Goal: Transaction & Acquisition: Book appointment/travel/reservation

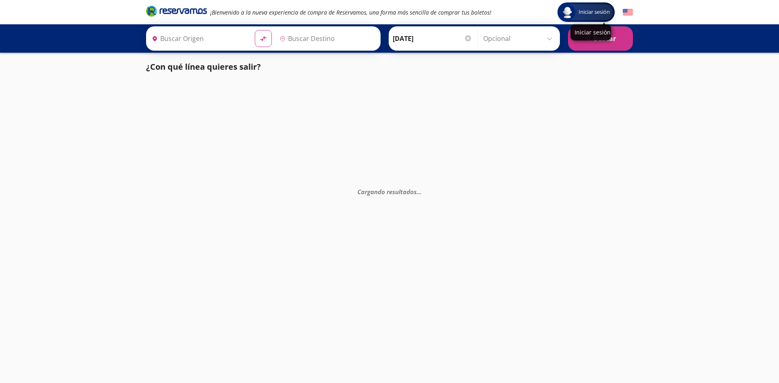
type input "[GEOGRAPHIC_DATA], [GEOGRAPHIC_DATA]"
type input "Santiago de Querétaro, [GEOGRAPHIC_DATA]"
click at [631, 13] on div "¡Bienvenido a la nueva experiencia de compra de Reservamos, una forma más senci…" at bounding box center [389, 12] width 495 height 24
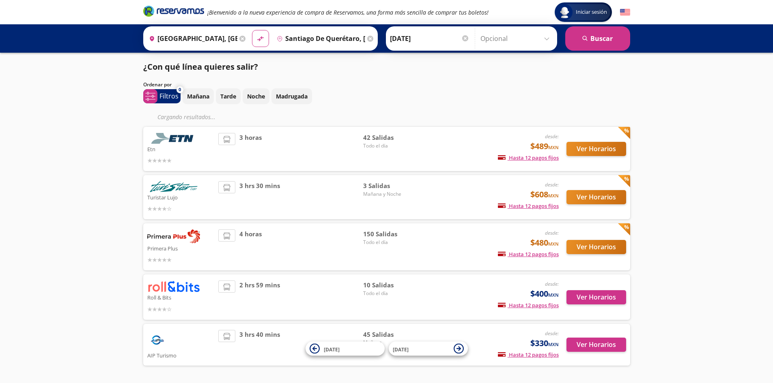
click at [373, 40] on icon at bounding box center [370, 39] width 6 height 6
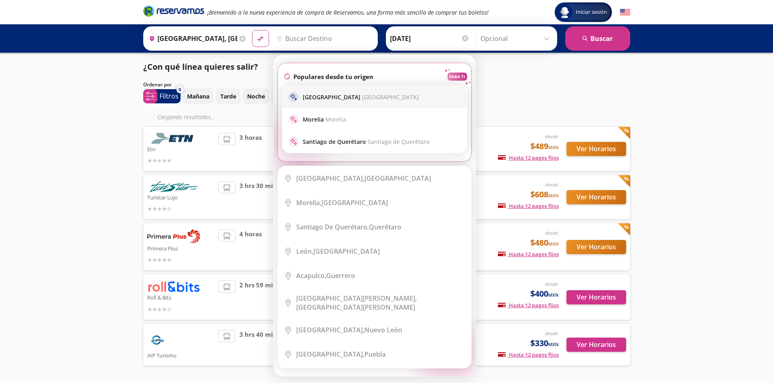
click at [341, 92] on div "sparkle Guadalajara [GEOGRAPHIC_DATA]" at bounding box center [374, 97] width 172 height 10
type input "[GEOGRAPHIC_DATA], [GEOGRAPHIC_DATA]"
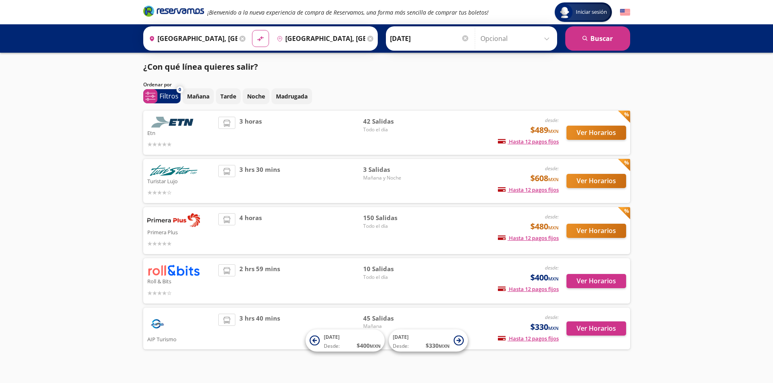
click at [242, 39] on icon at bounding box center [242, 39] width 6 height 6
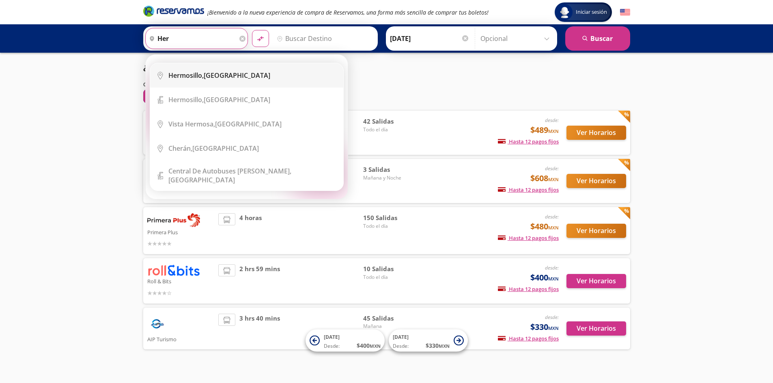
click at [254, 80] on li "City Icon [GEOGRAPHIC_DATA], [GEOGRAPHIC_DATA]" at bounding box center [246, 75] width 193 height 24
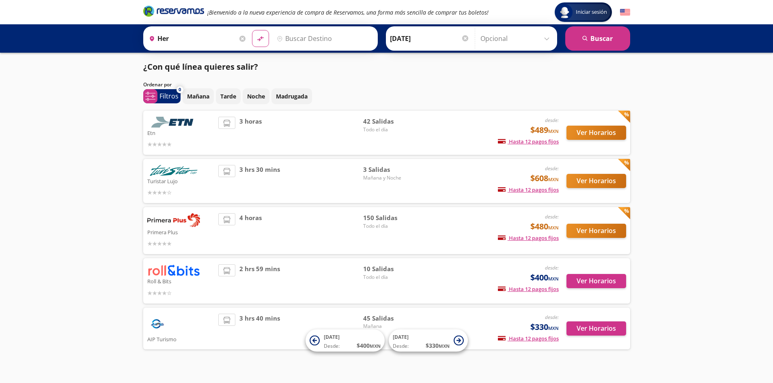
type input "Hermosillo, [GEOGRAPHIC_DATA]"
click at [319, 39] on input "Destino" at bounding box center [323, 38] width 100 height 20
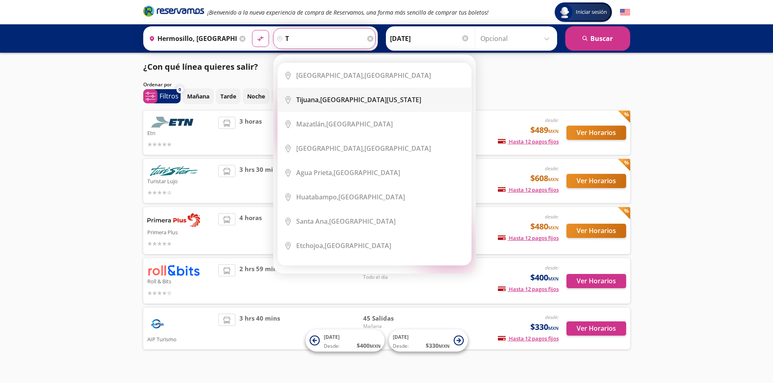
click at [375, 107] on li "City Icon [GEOGRAPHIC_DATA], [GEOGRAPHIC_DATA][US_STATE]" at bounding box center [374, 100] width 193 height 24
type input "Tijuana, [GEOGRAPHIC_DATA][US_STATE]"
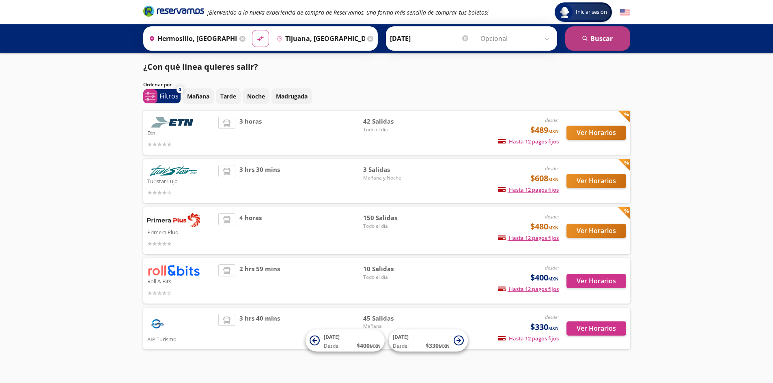
click at [582, 36] on icon "search" at bounding box center [585, 39] width 6 height 6
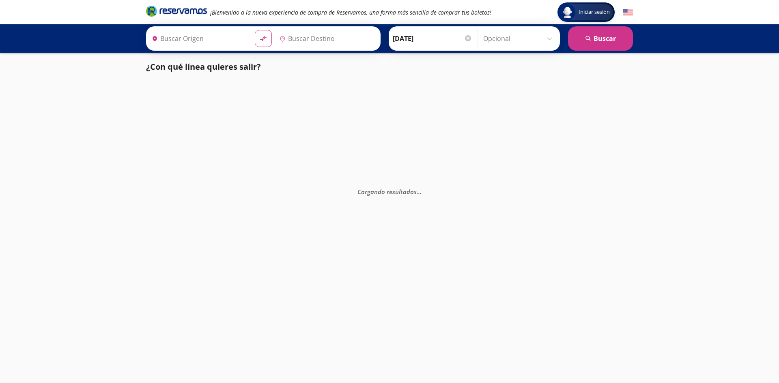
type input "Tijuana, [GEOGRAPHIC_DATA][US_STATE]"
type input "Hermosillo, [GEOGRAPHIC_DATA]"
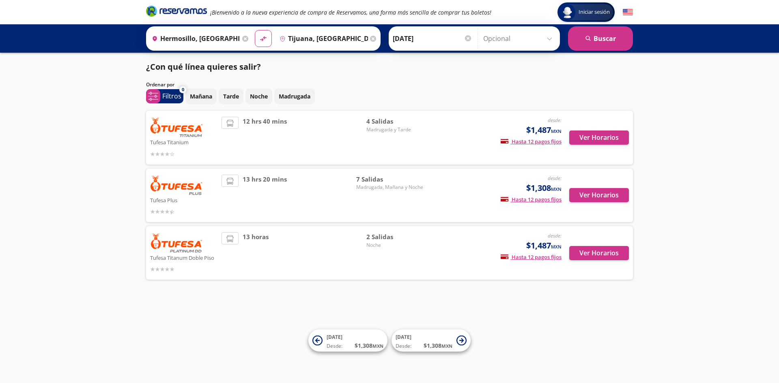
click at [374, 36] on icon at bounding box center [373, 39] width 6 height 6
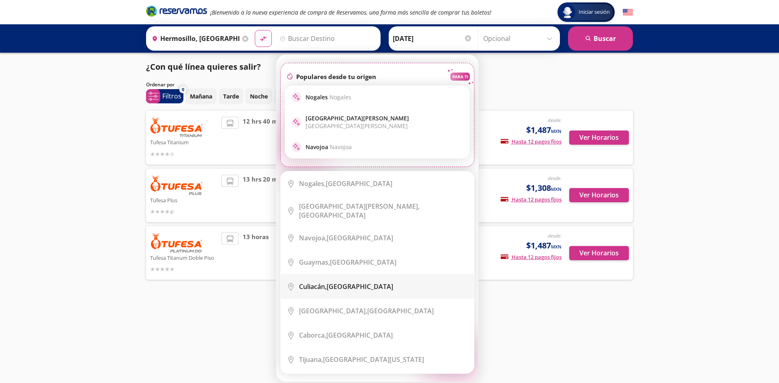
drag, startPoint x: 307, startPoint y: 280, endPoint x: 306, endPoint y: 275, distance: 4.9
click at [306, 282] on b "Culiacán," at bounding box center [313, 286] width 28 height 9
type input "Culiacán, [GEOGRAPHIC_DATA]"
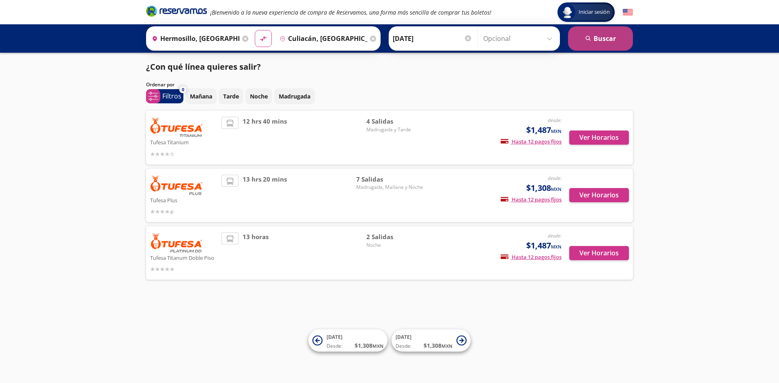
click at [582, 41] on button "search [GEOGRAPHIC_DATA]" at bounding box center [600, 38] width 65 height 24
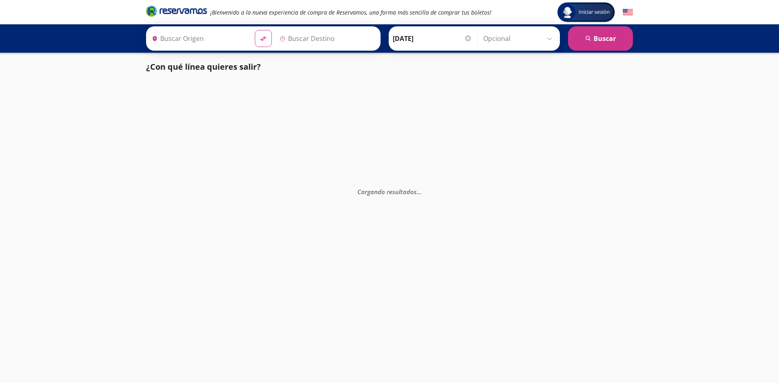
type input "Hermosillo, [GEOGRAPHIC_DATA]"
type input "Culiacán, [GEOGRAPHIC_DATA]"
